Goal: Download file/media

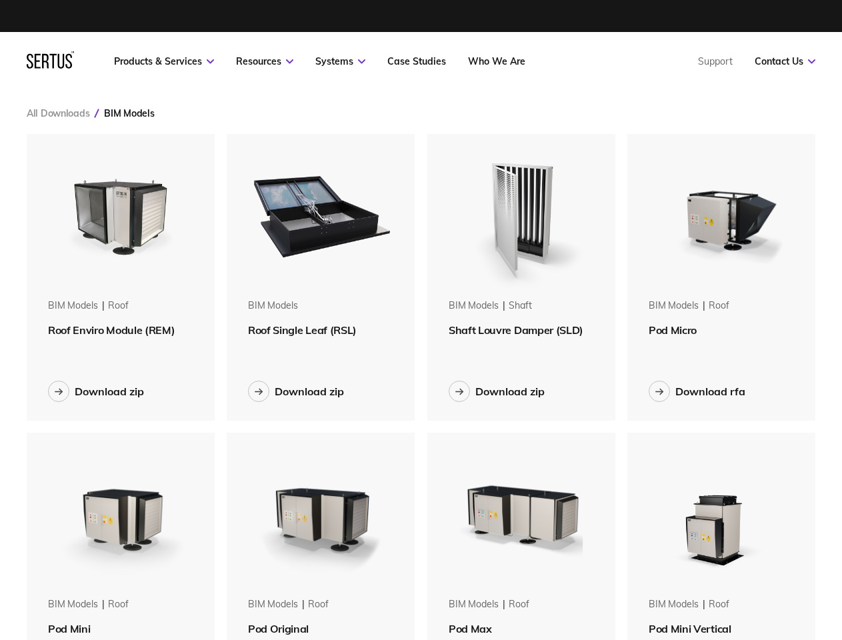
click at [265, 61] on link "Resources" at bounding box center [264, 61] width 57 height 12
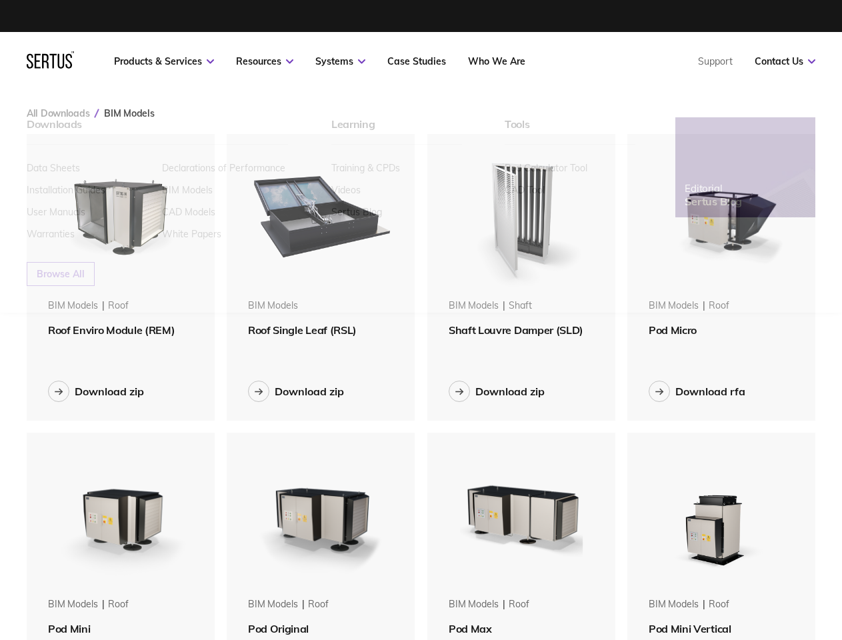
click at [340, 61] on link "Systems" at bounding box center [340, 61] width 50 height 12
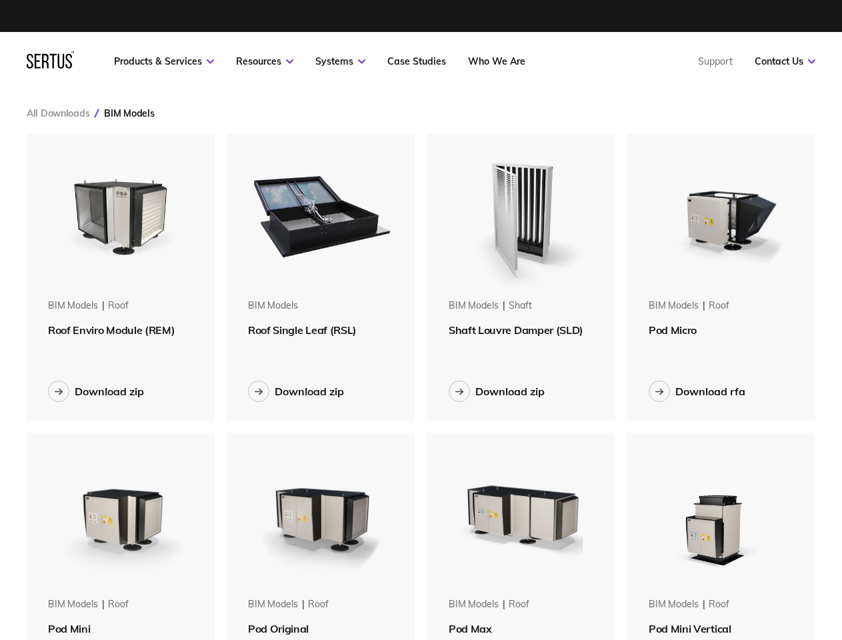
click at [785, 61] on link "Contact Us" at bounding box center [785, 61] width 61 height 12
click at [129, 113] on div "BIM Models" at bounding box center [129, 113] width 50 height 12
click at [121, 214] on img at bounding box center [121, 214] width 160 height 160
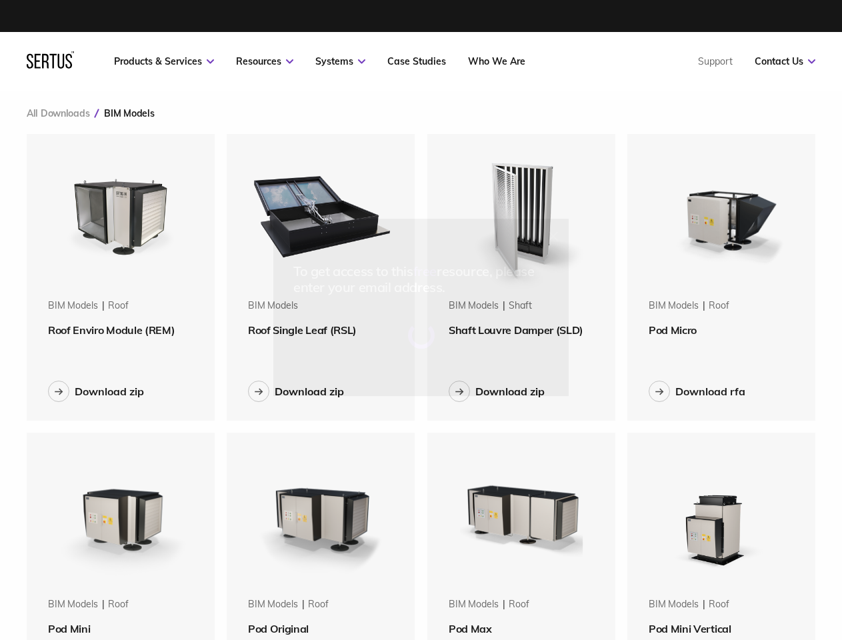
click at [121, 330] on div "To get access to this free resource, please enter your email address." at bounding box center [421, 320] width 842 height 640
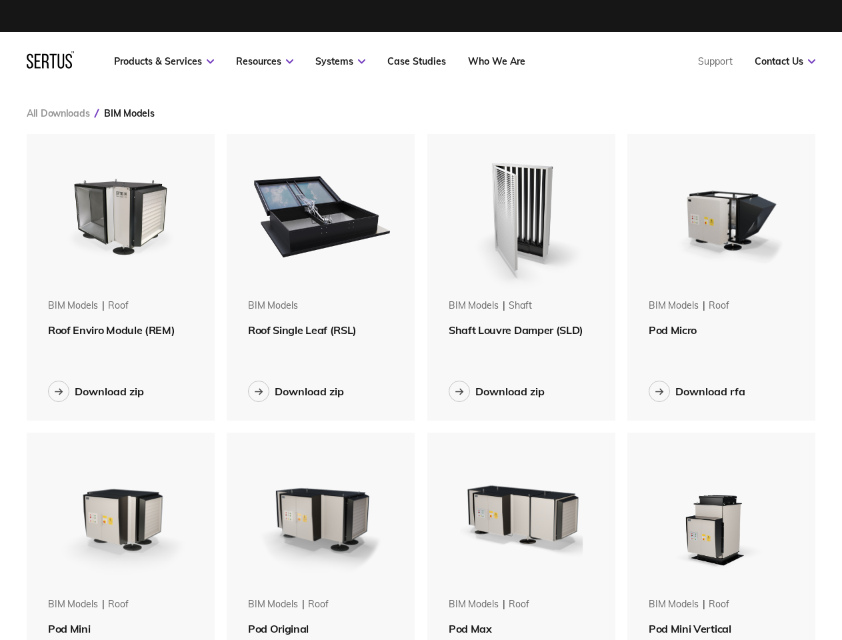
click at [96, 392] on div "Download zip" at bounding box center [109, 391] width 69 height 13
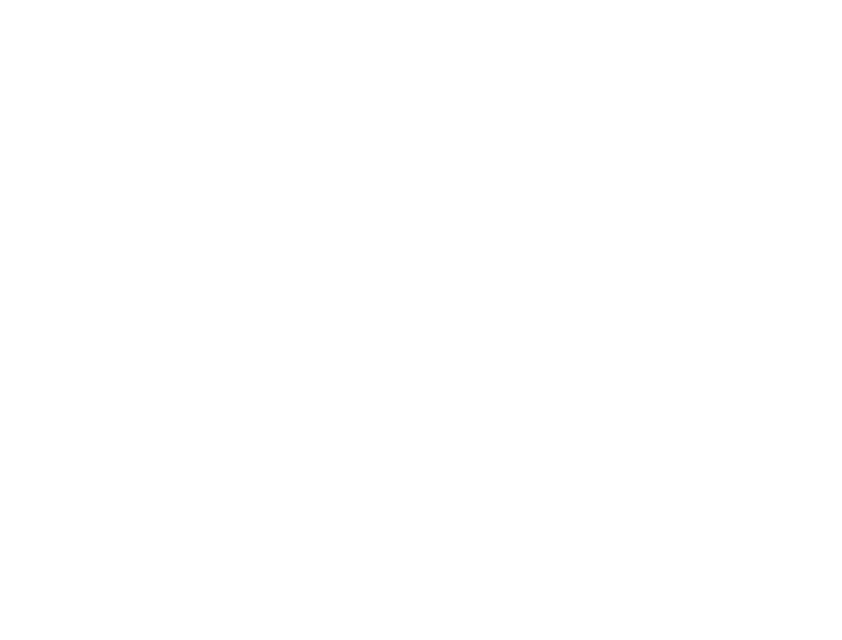
click at [321, 5] on html at bounding box center [421, 2] width 842 height 5
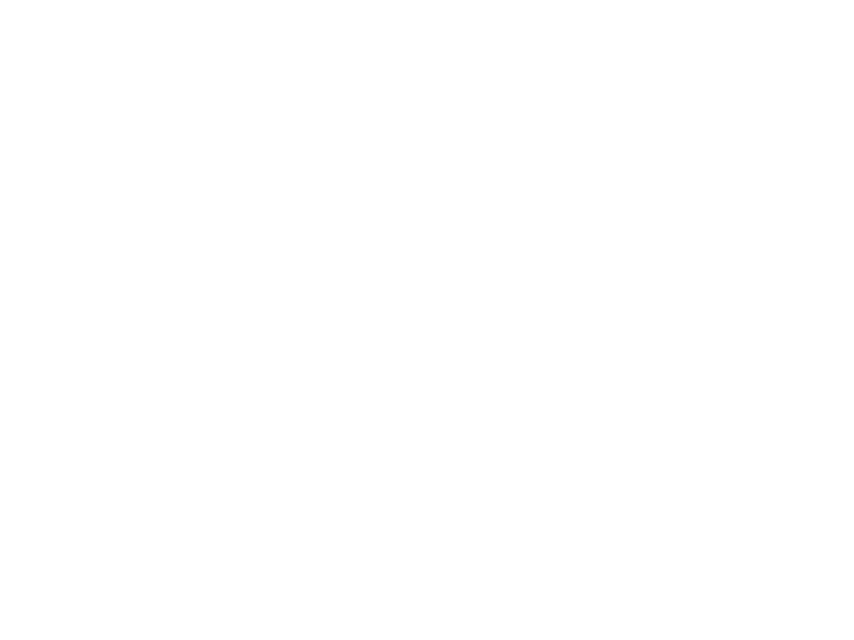
click at [296, 5] on html at bounding box center [427, 2] width 854 height 5
